Goal: Information Seeking & Learning: Learn about a topic

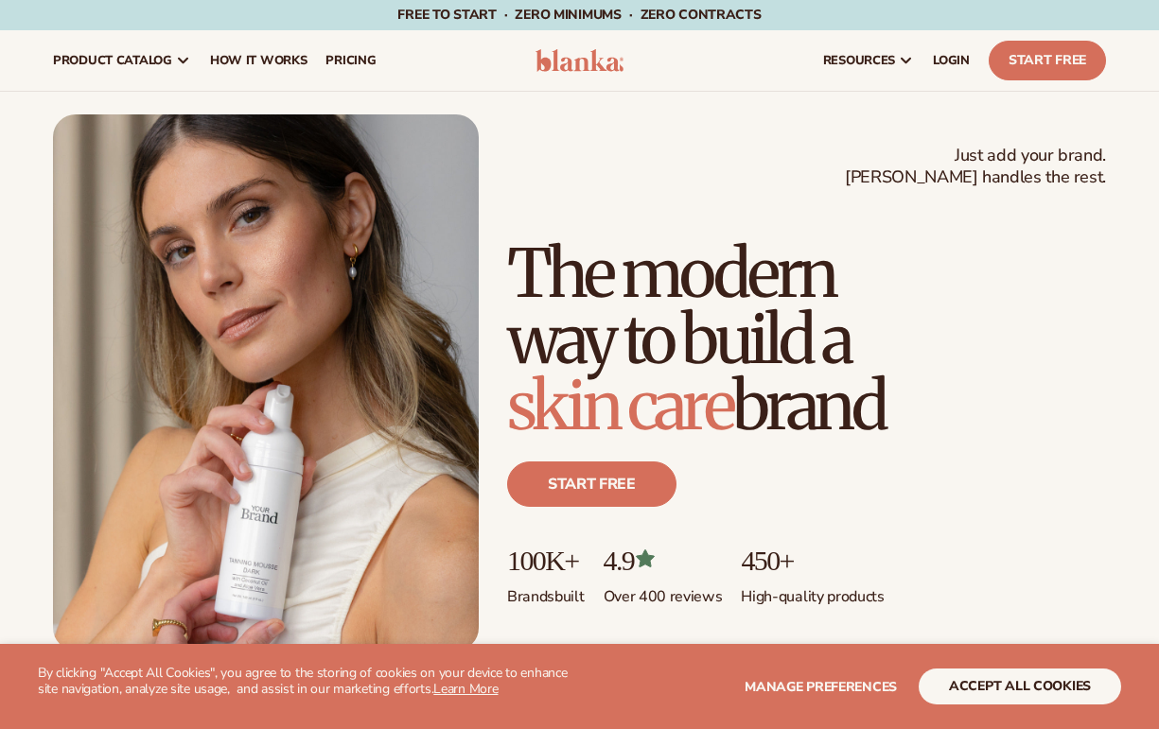
click at [352, 61] on span "pricing" at bounding box center [350, 60] width 50 height 15
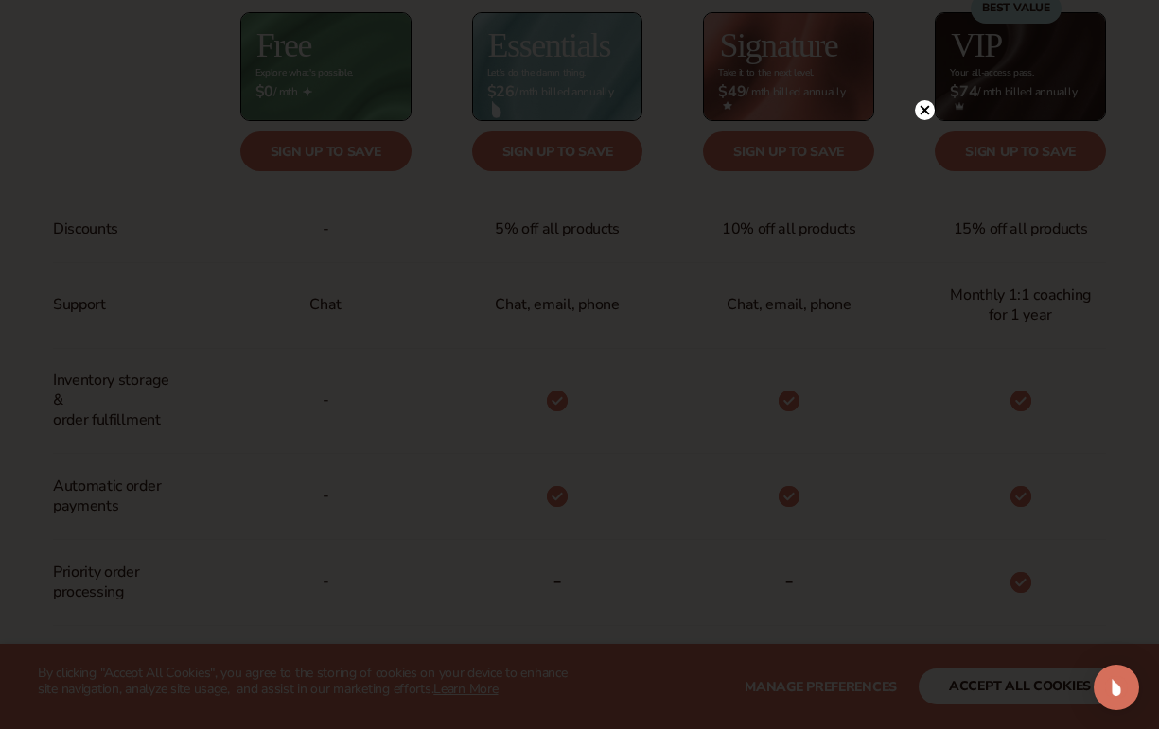
scroll to position [815, 0]
click at [923, 146] on circle at bounding box center [925, 149] width 20 height 20
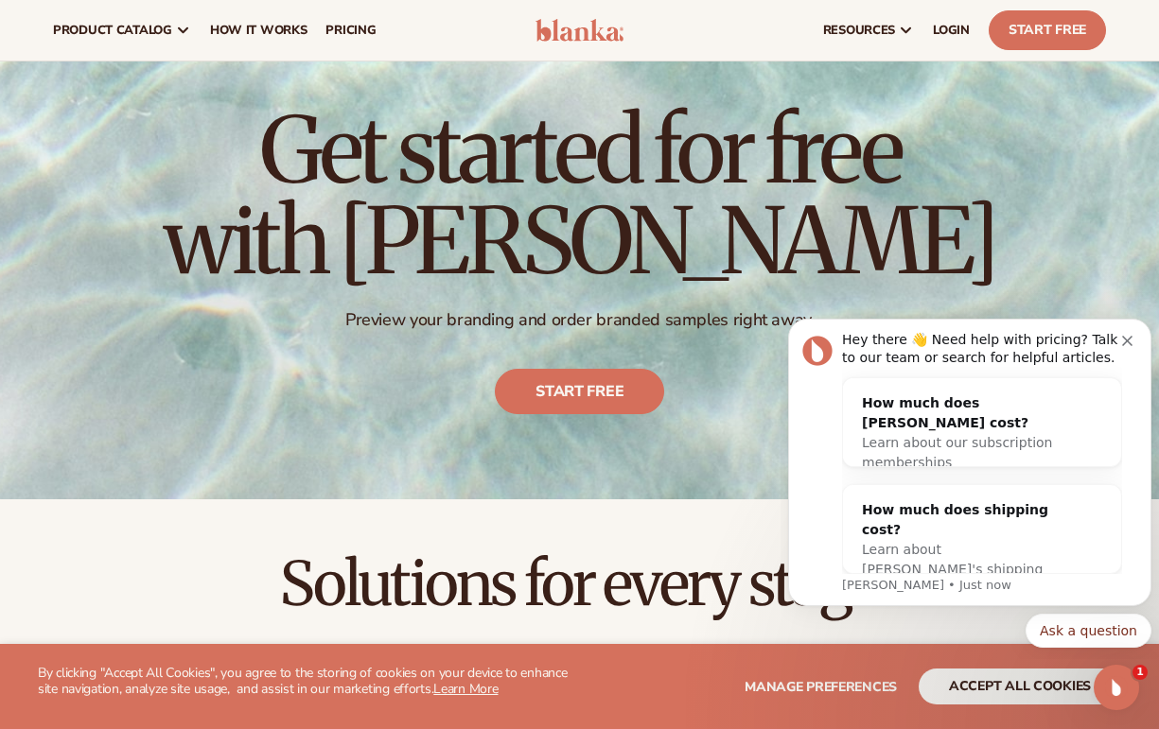
scroll to position [71, 0]
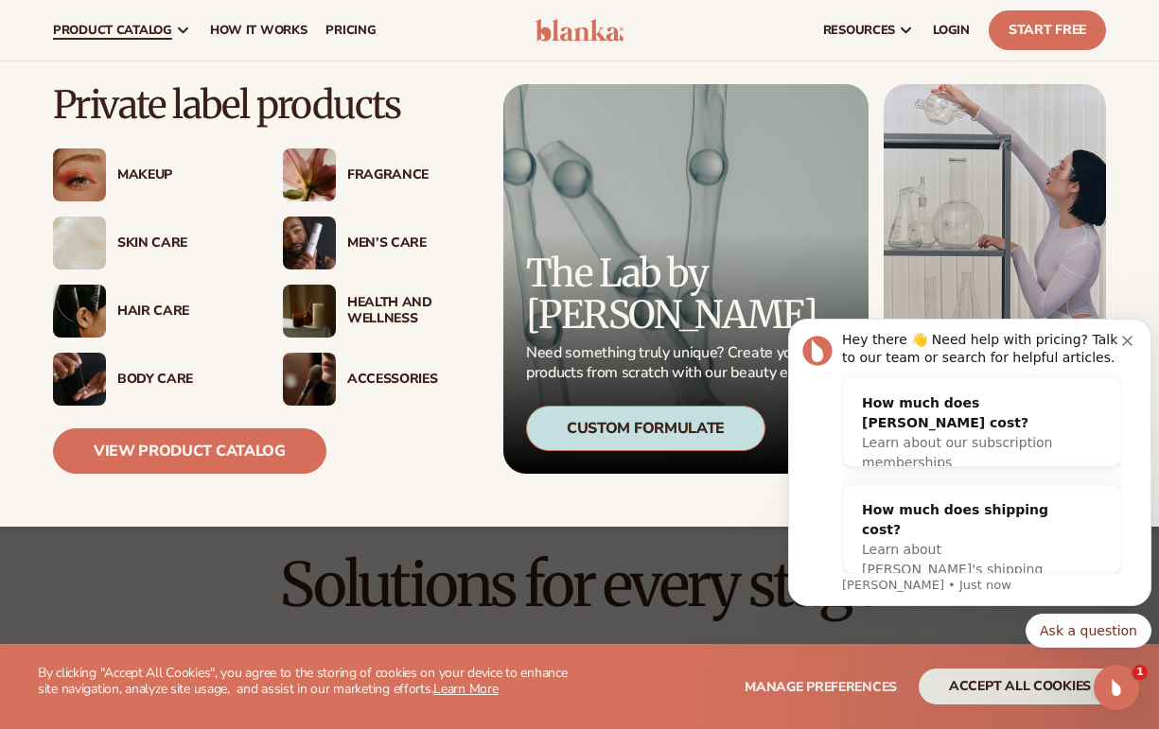
click at [157, 237] on div "Skin Care" at bounding box center [181, 244] width 128 height 16
